Goal: Check status

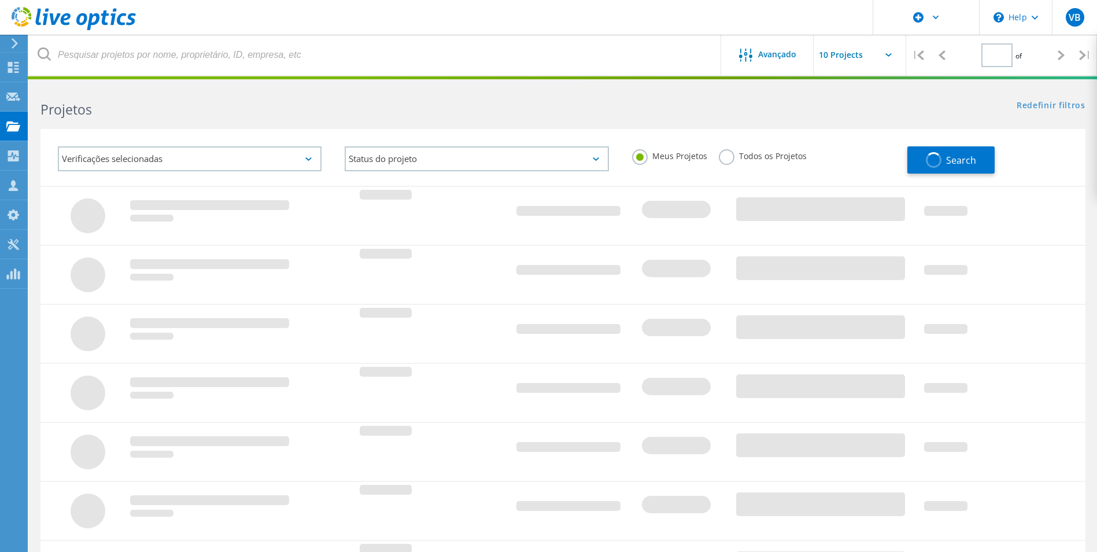
type input "1"
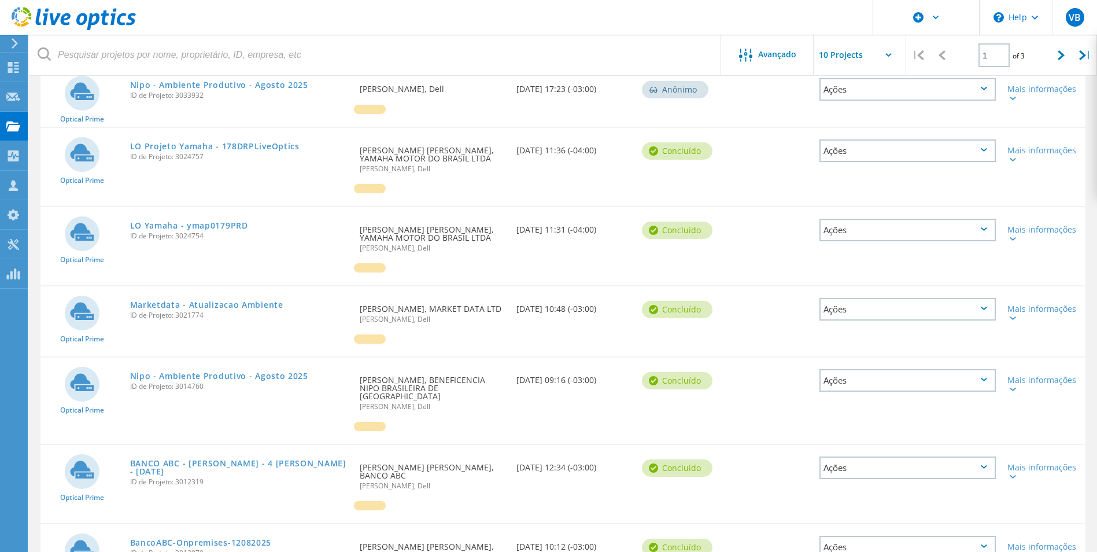
scroll to position [289, 0]
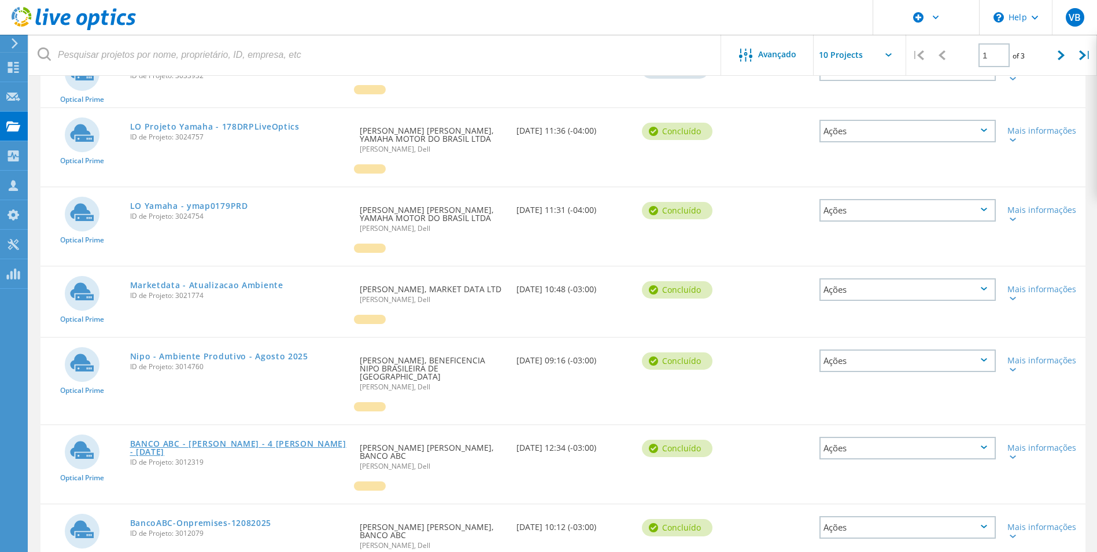
click at [217, 440] on link "BANCO ABC - [PERSON_NAME] - 4 [PERSON_NAME] - [DATE]" at bounding box center [239, 448] width 219 height 16
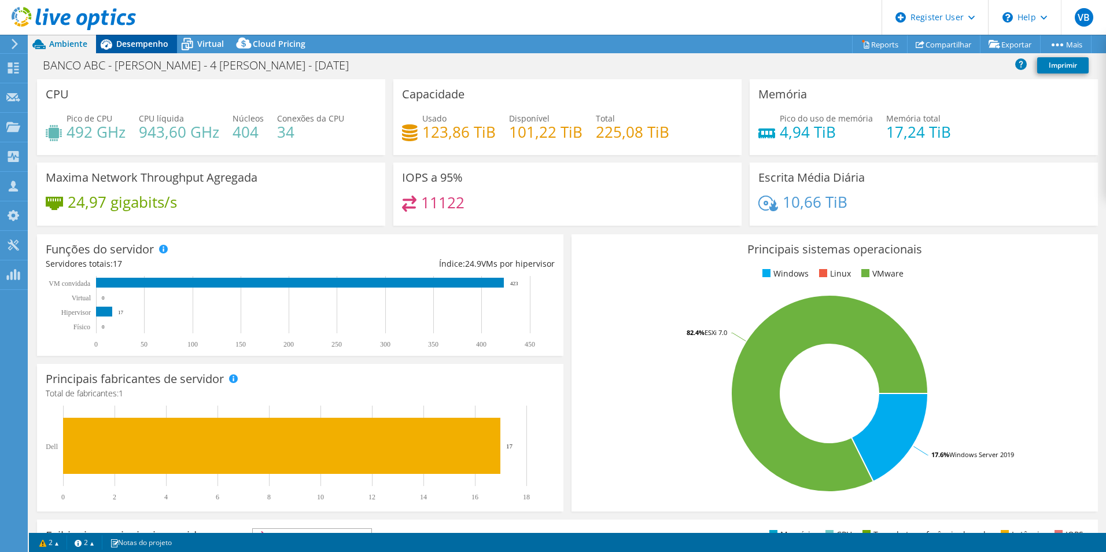
click at [153, 43] on span "Desempenho" at bounding box center [142, 43] width 52 height 11
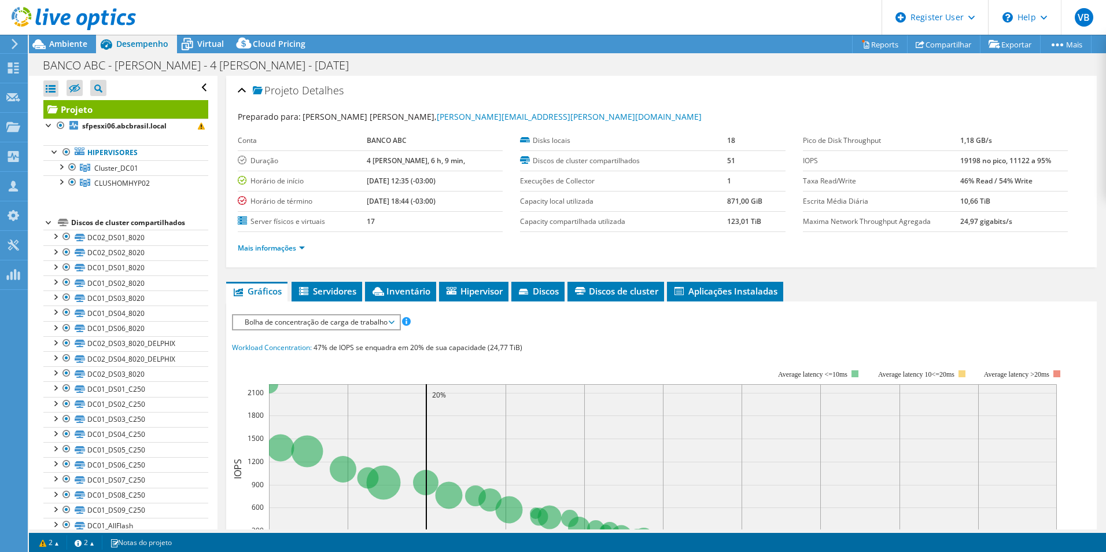
click at [50, 221] on div at bounding box center [49, 222] width 12 height 12
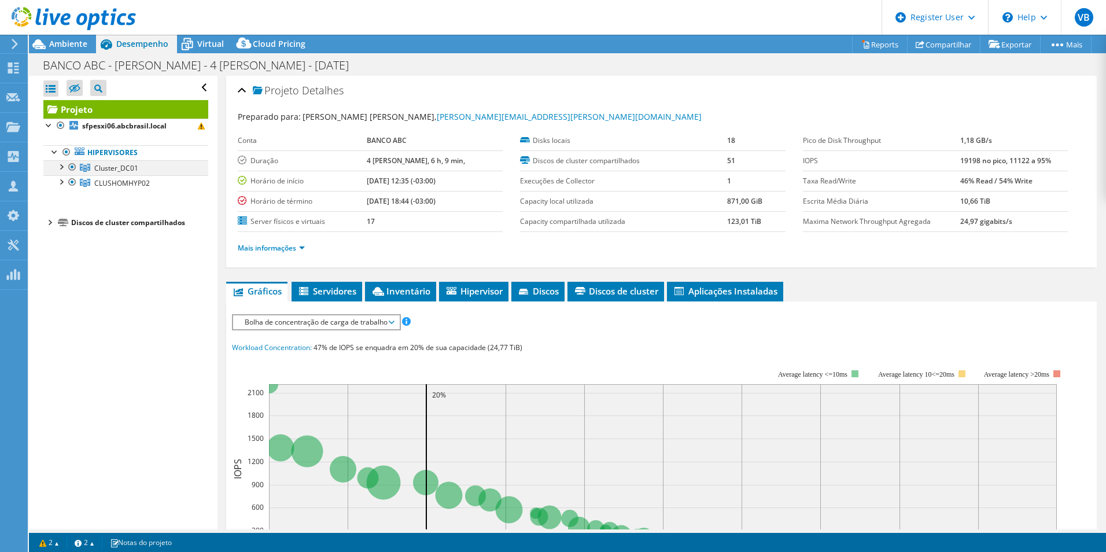
click at [62, 165] on div at bounding box center [61, 166] width 12 height 12
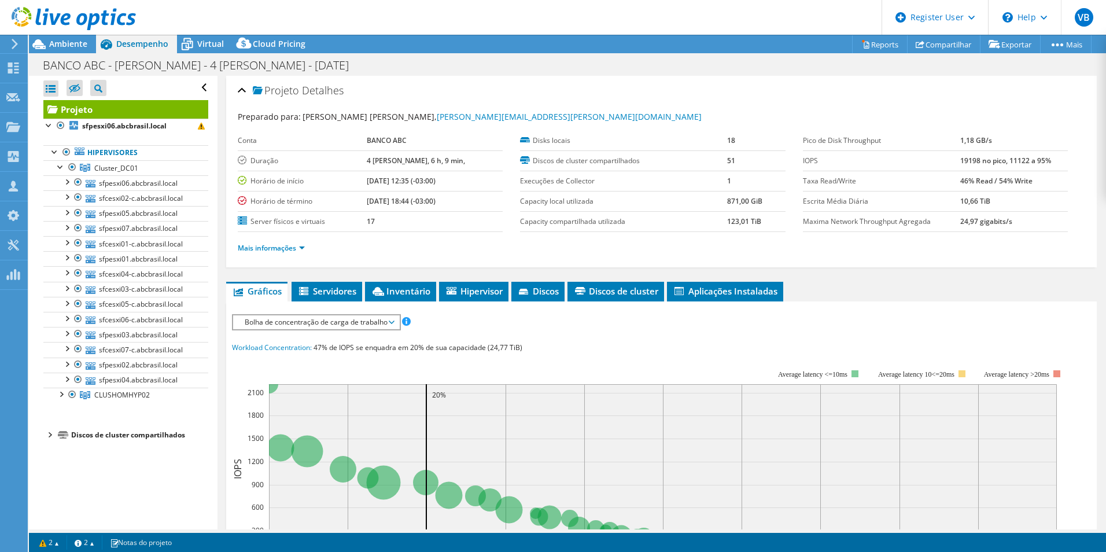
click at [72, 35] on div at bounding box center [68, 19] width 136 height 39
click at [69, 42] on span "Ambiente" at bounding box center [68, 43] width 38 height 11
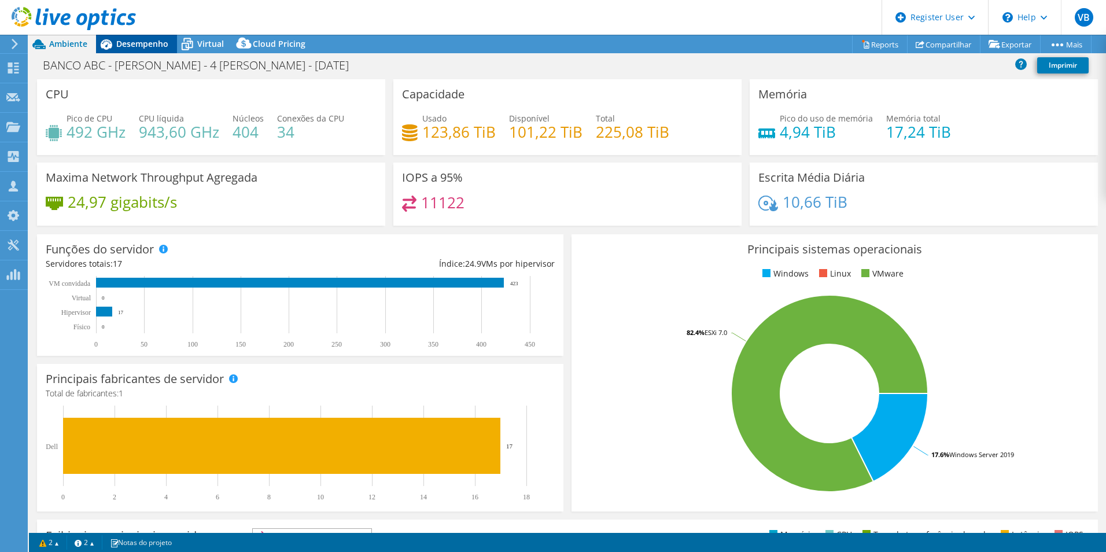
click at [134, 43] on span "Desempenho" at bounding box center [142, 43] width 52 height 11
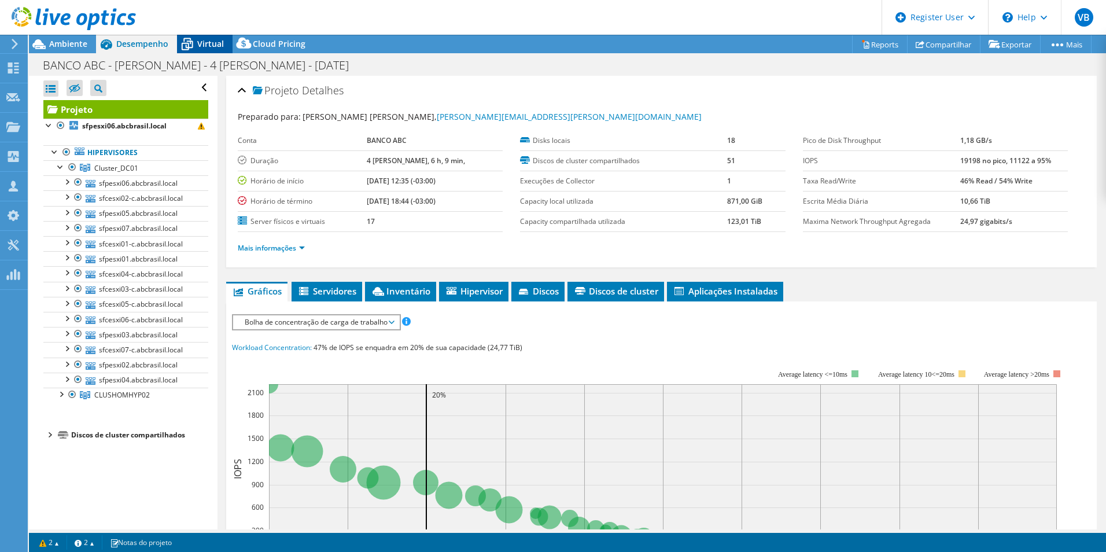
click at [198, 47] on span "Virtual" at bounding box center [210, 43] width 27 height 11
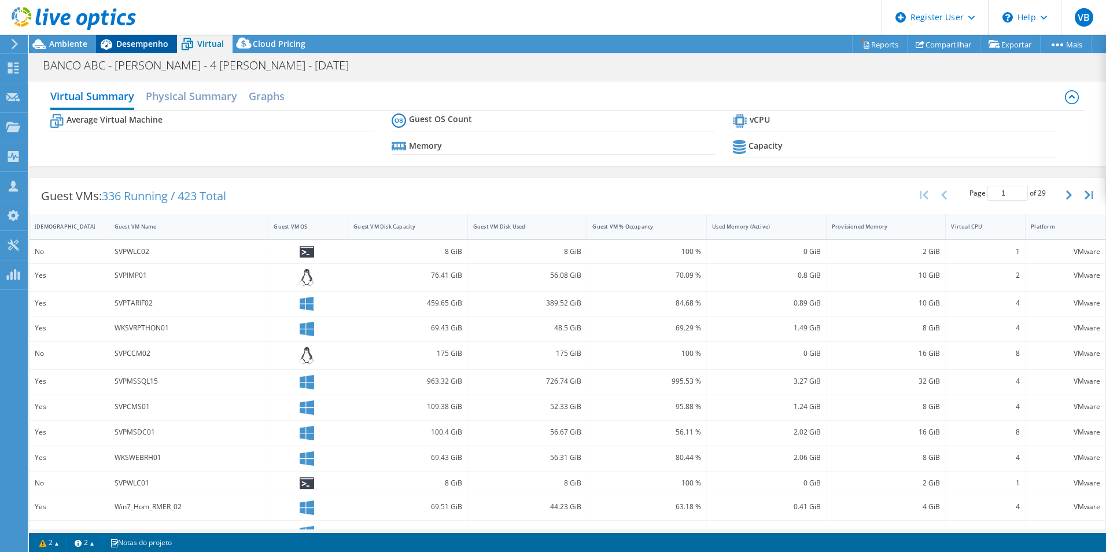
click at [130, 50] on div "Desempenho" at bounding box center [136, 44] width 81 height 19
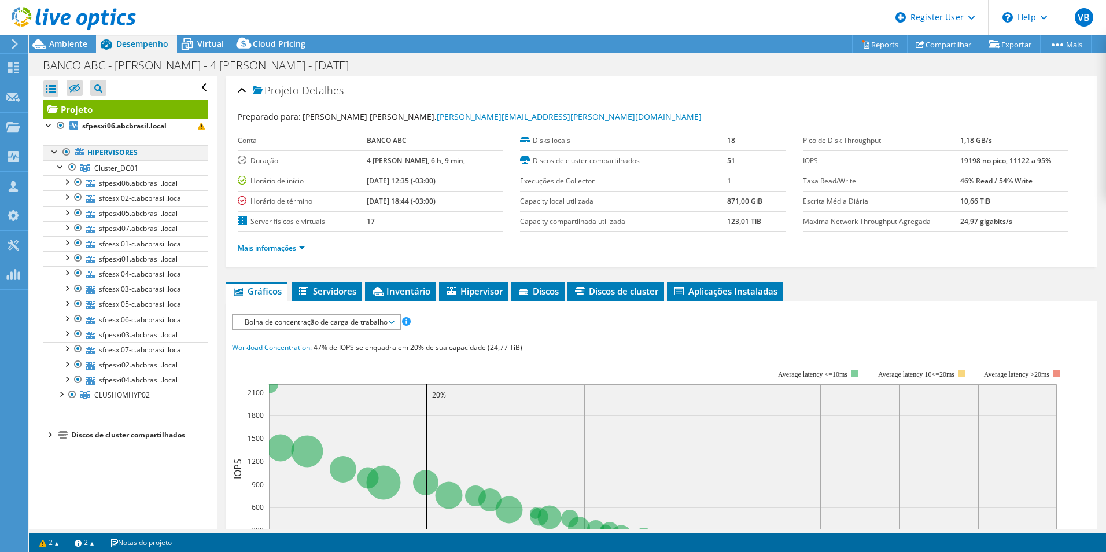
click at [50, 153] on div at bounding box center [55, 151] width 12 height 12
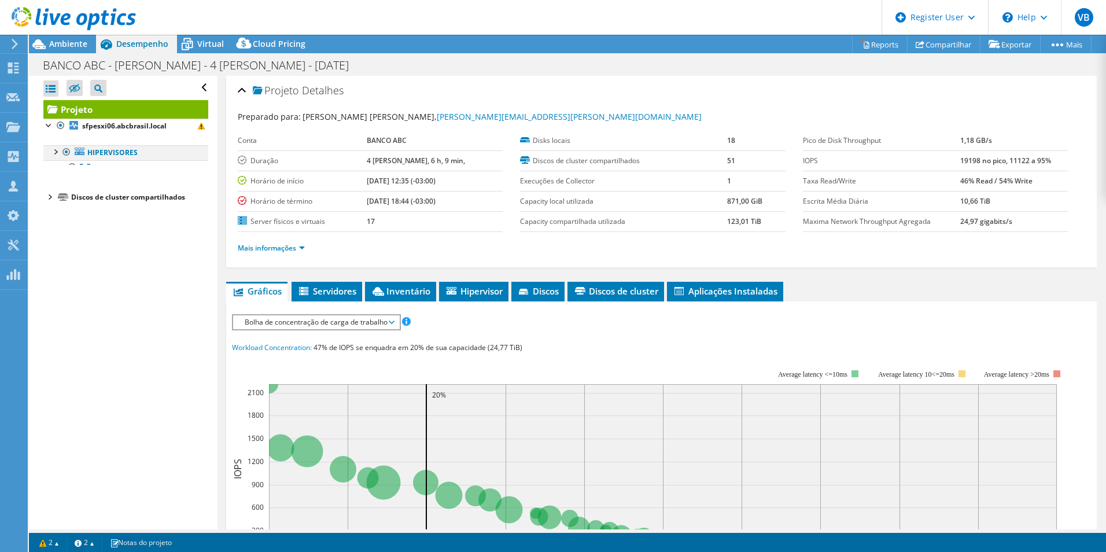
click at [50, 153] on div at bounding box center [55, 151] width 12 height 12
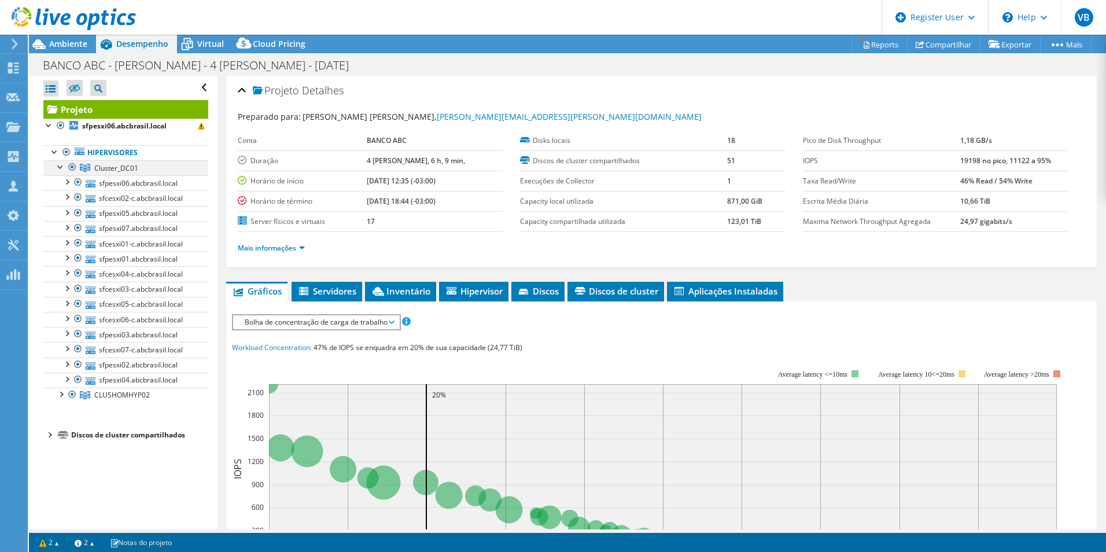
click at [58, 166] on div at bounding box center [61, 166] width 12 height 12
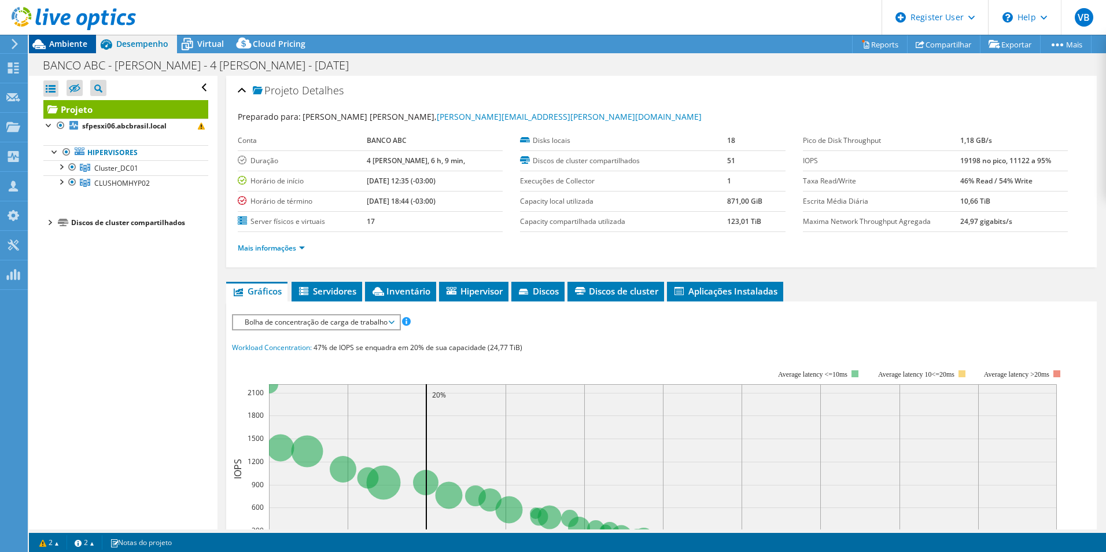
click at [66, 41] on span "Ambiente" at bounding box center [68, 43] width 38 height 11
